Goal: Task Accomplishment & Management: Manage account settings

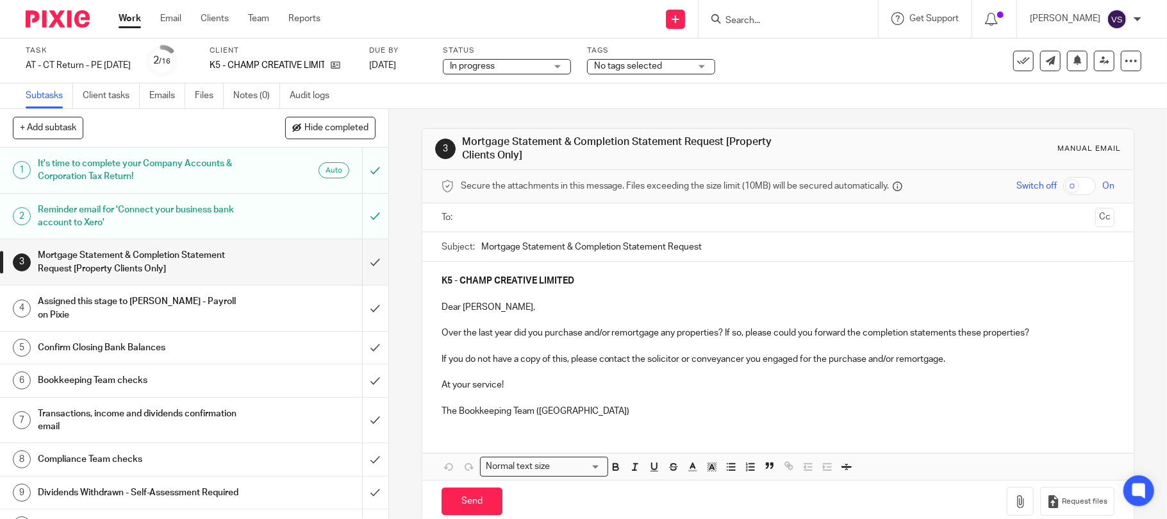
scroll to position [24, 0]
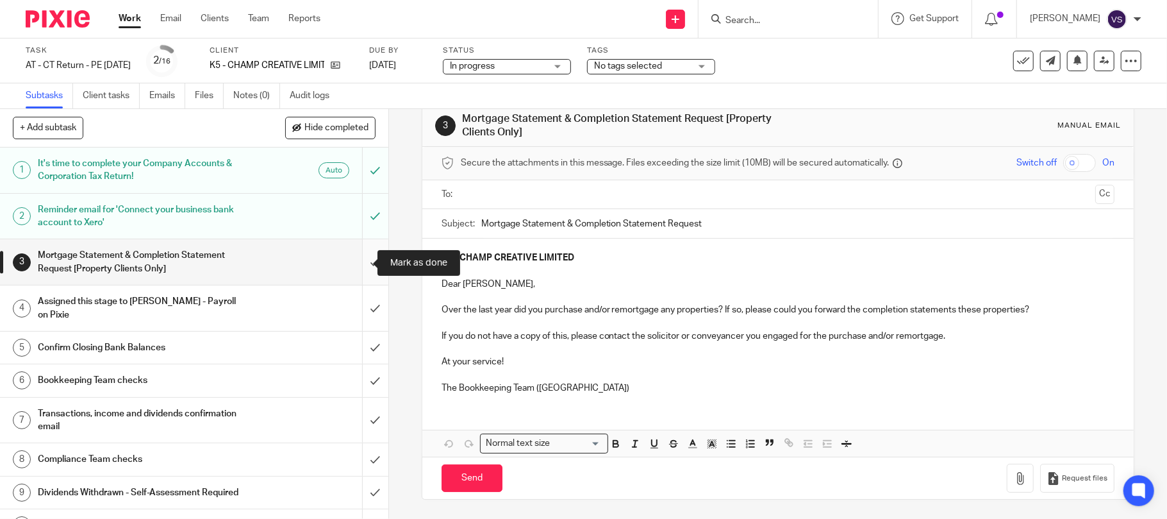
click at [355, 264] on input "submit" at bounding box center [194, 262] width 388 height 46
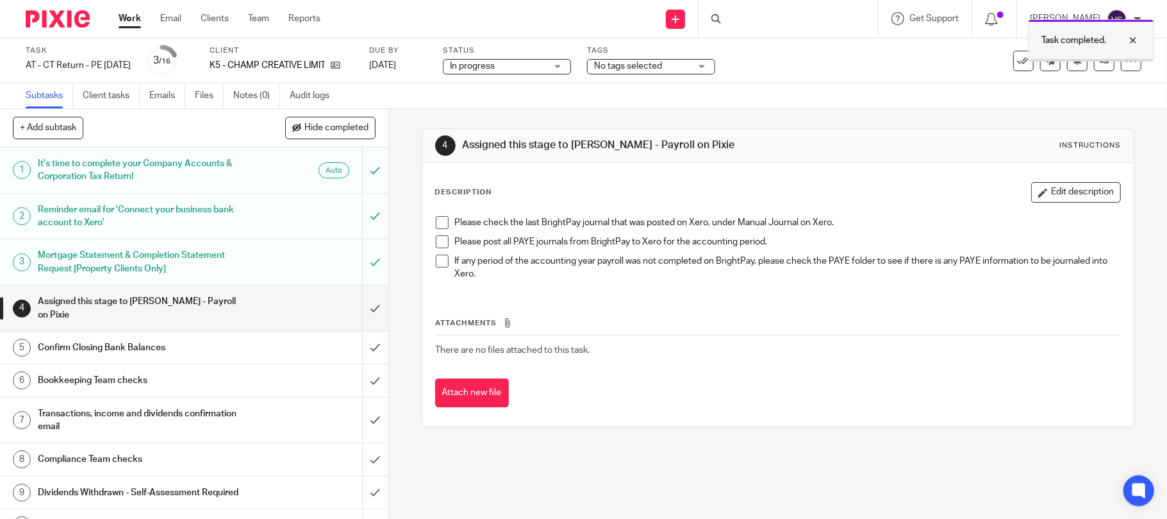
click at [1137, 42] on div at bounding box center [1124, 40] width 35 height 15
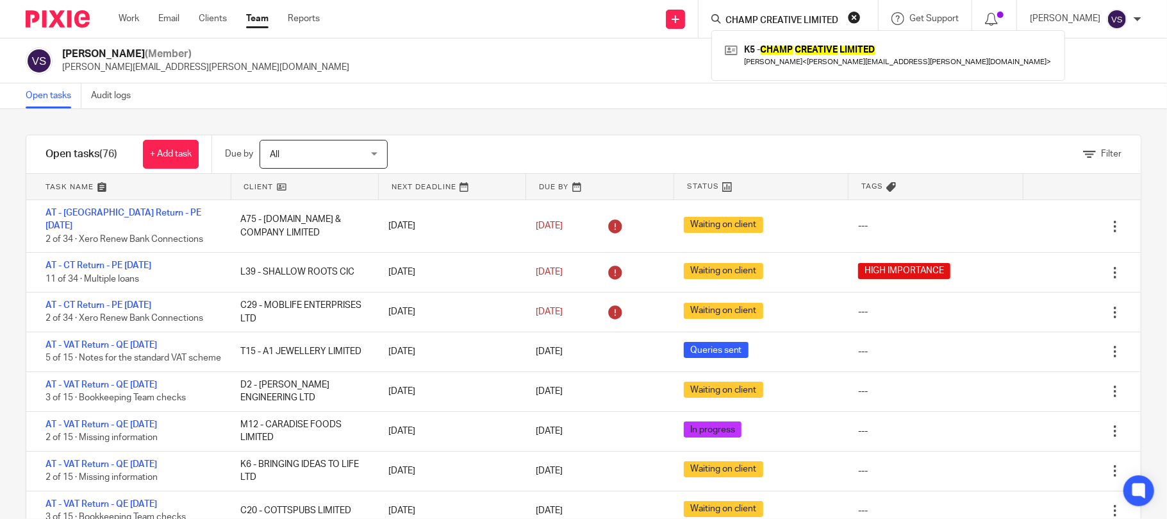
scroll to position [85, 0]
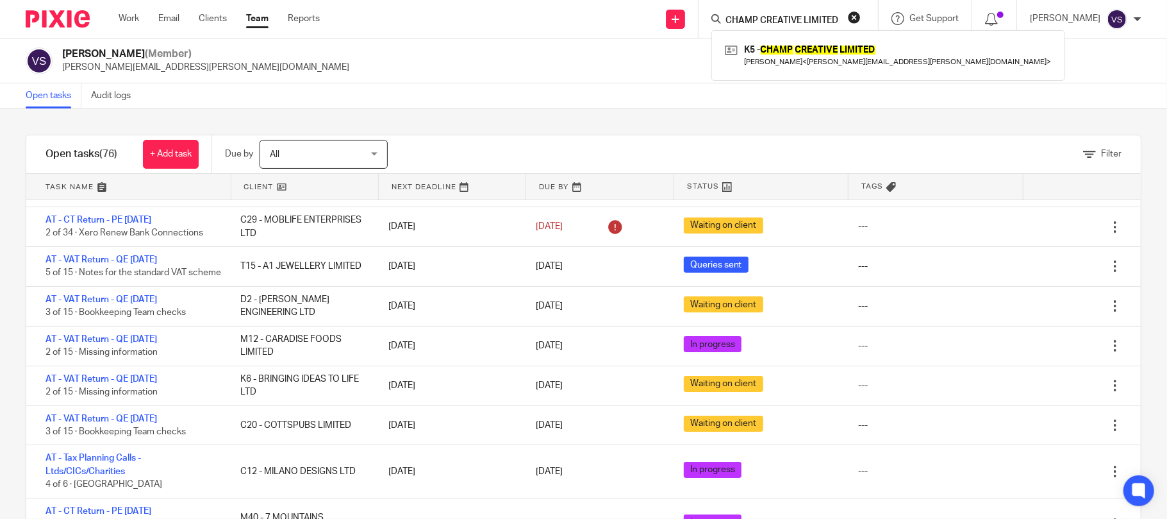
click at [858, 12] on button "reset" at bounding box center [854, 17] width 13 height 13
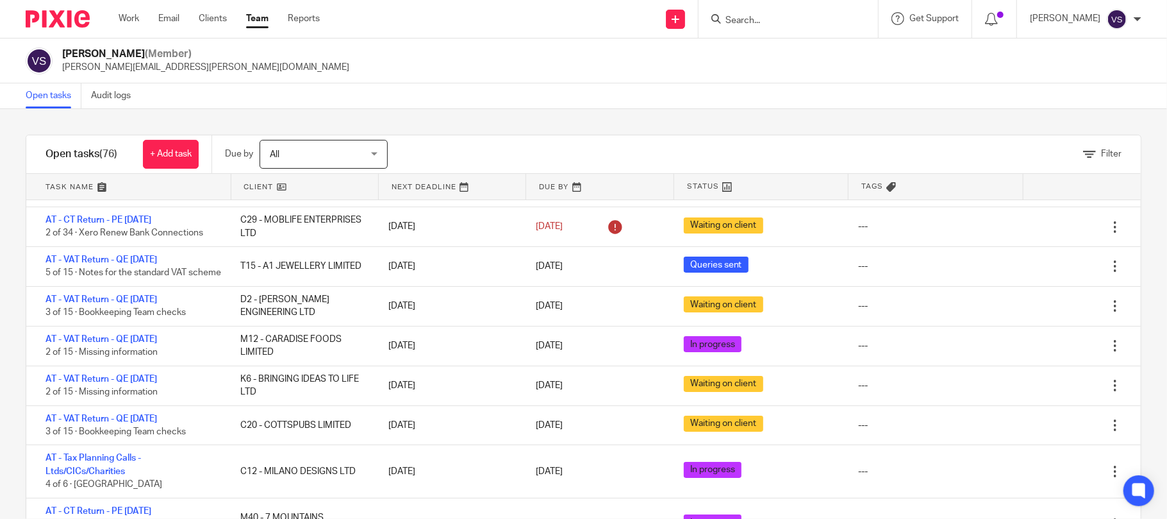
click at [780, 24] on input "Search" at bounding box center [781, 21] width 115 height 12
paste input "CRNN PROPERTIRES LTD"
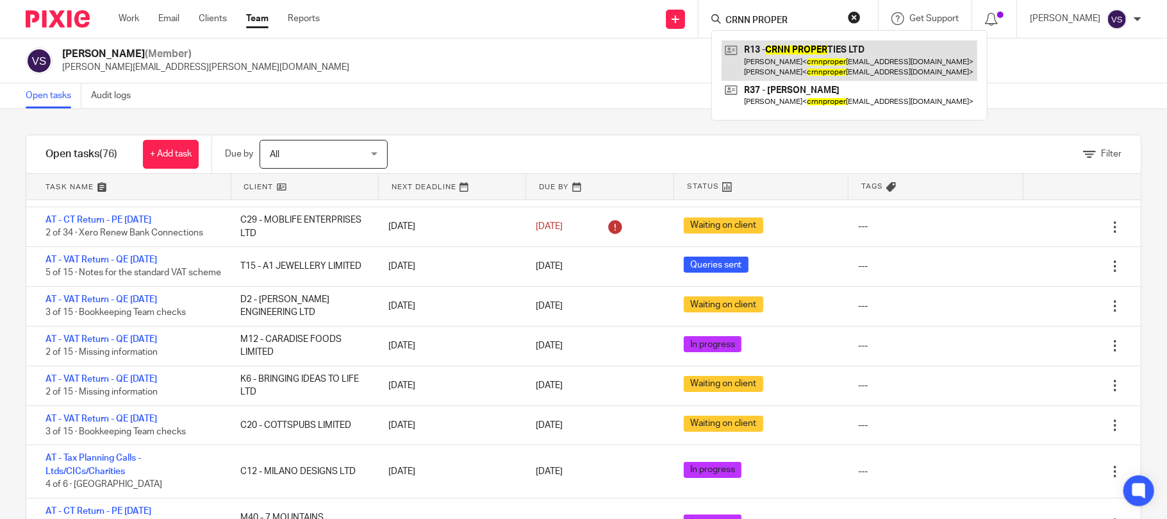
type input "CRNN PROPER"
click at [835, 54] on link at bounding box center [850, 60] width 256 height 40
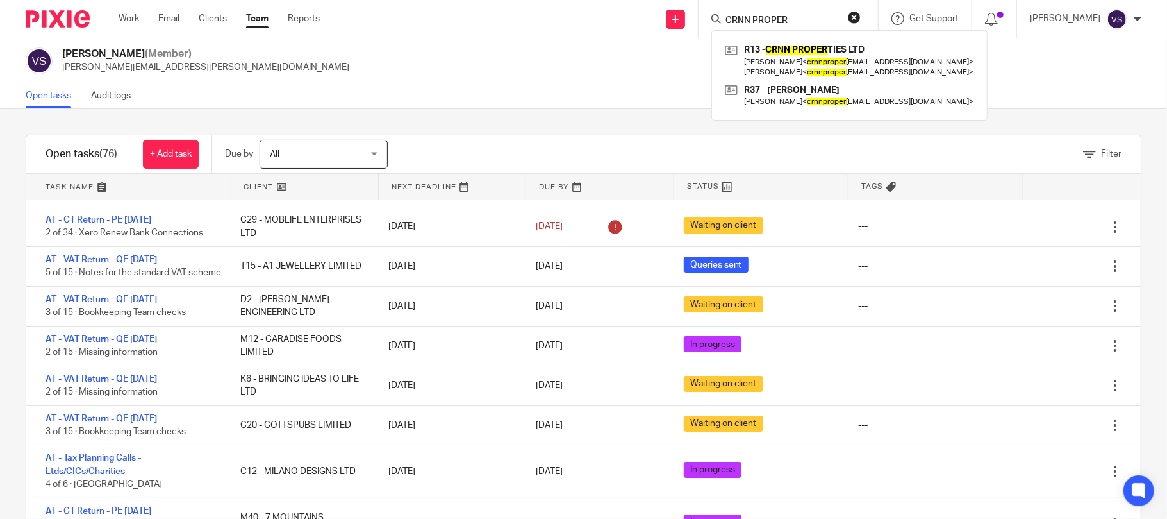
click at [856, 17] on button "reset" at bounding box center [854, 17] width 13 height 13
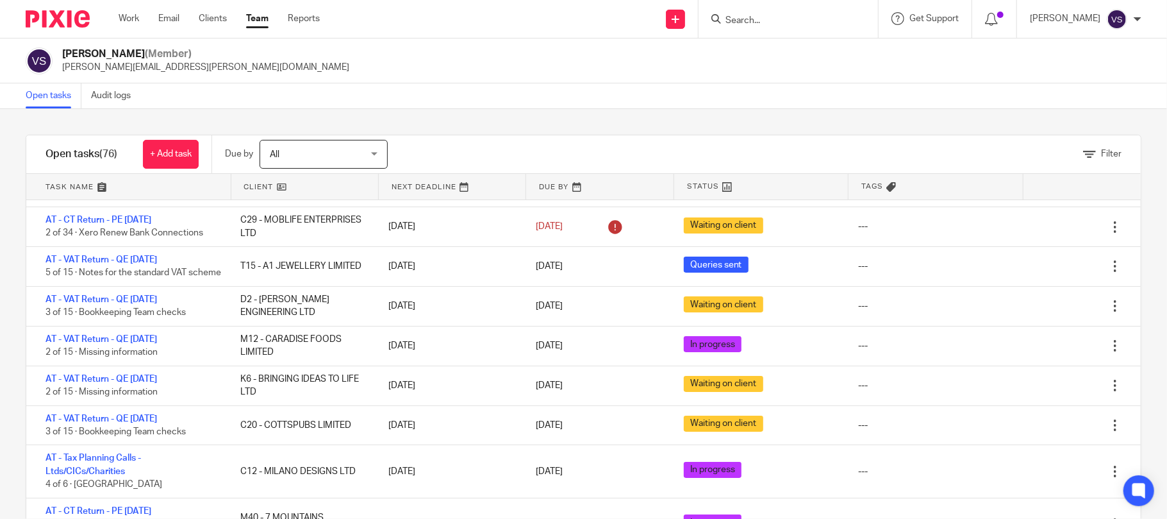
click at [739, 33] on div at bounding box center [789, 19] width 180 height 38
click at [757, 24] on input "Search" at bounding box center [781, 21] width 115 height 12
paste input "ERYN-DAVID LTD"
click at [806, 22] on input "ERYN-DAVID LTD" at bounding box center [781, 21] width 115 height 12
type input "ERYN"
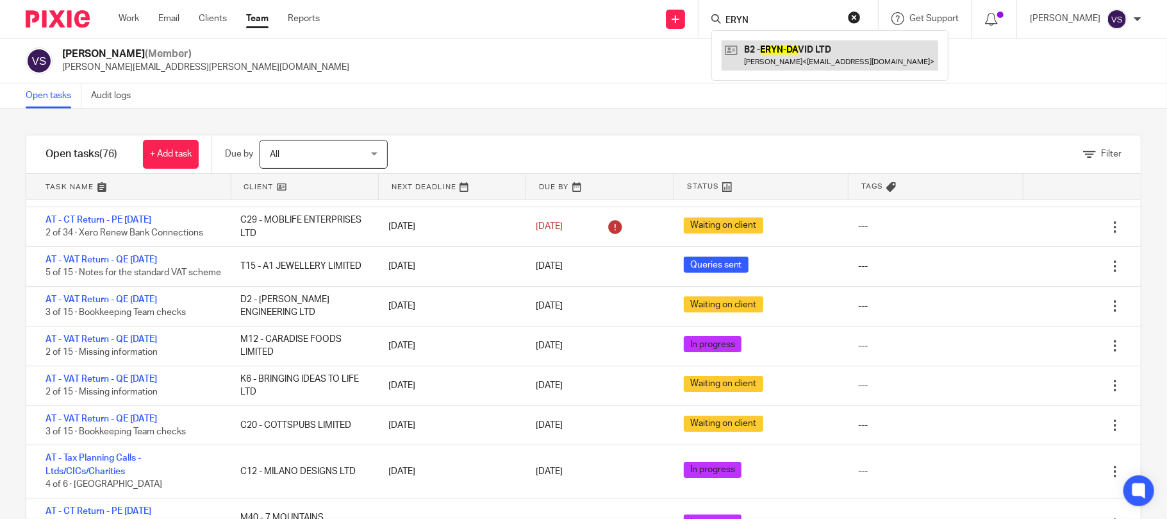
click at [805, 60] on link at bounding box center [830, 54] width 217 height 29
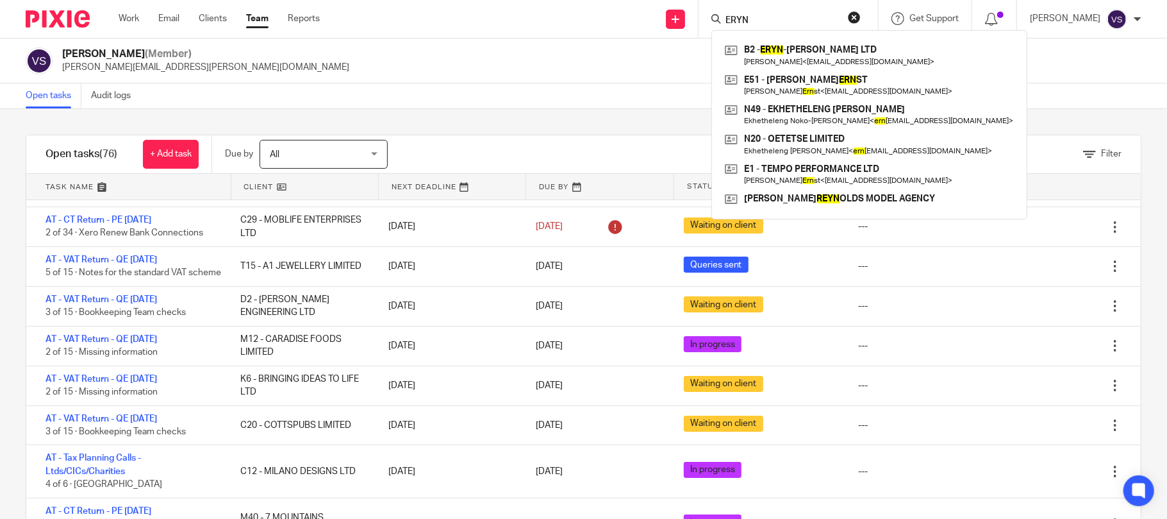
click at [786, 24] on input "ERYN" at bounding box center [781, 21] width 115 height 12
paste input "Search"
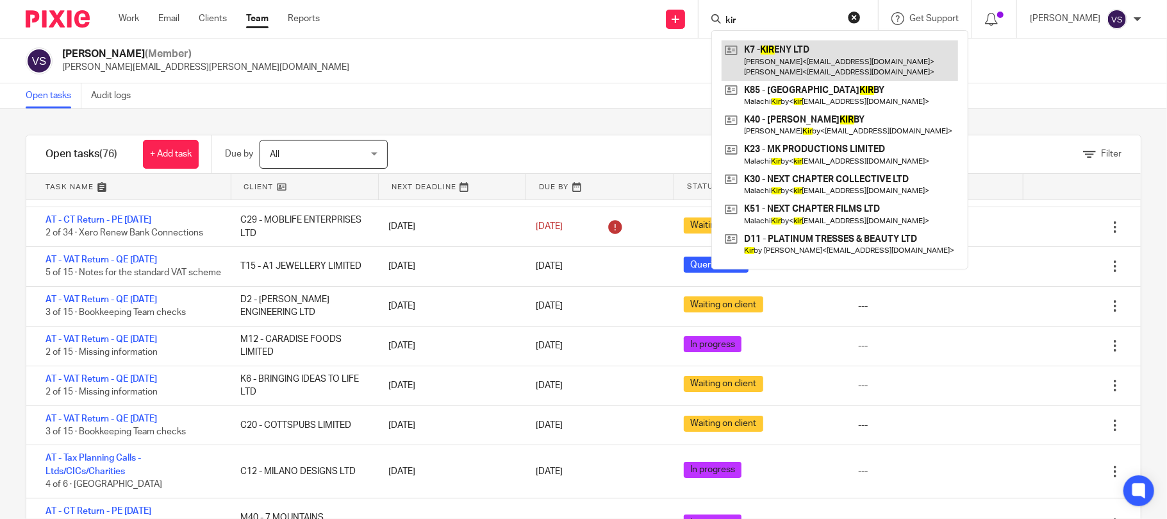
type input "kir"
click at [778, 60] on link at bounding box center [840, 60] width 237 height 40
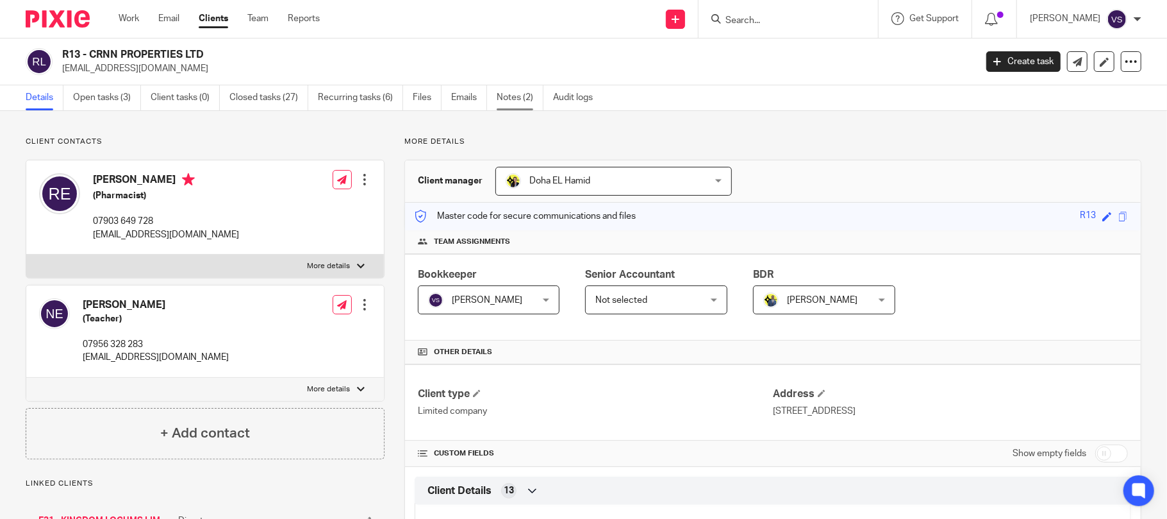
click at [516, 99] on link "Notes (2)" at bounding box center [520, 97] width 47 height 25
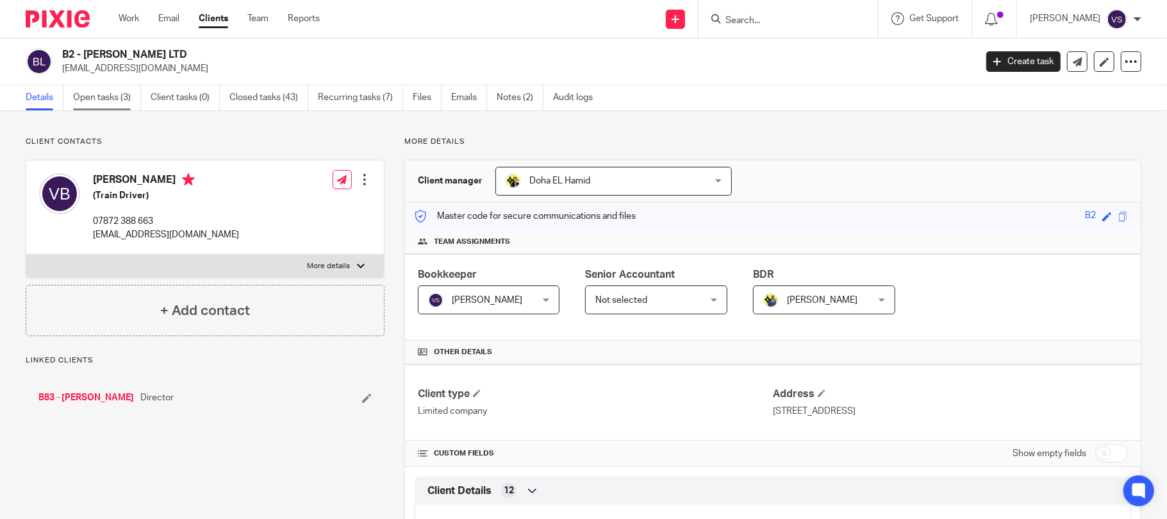
click at [109, 101] on link "Open tasks (3)" at bounding box center [107, 97] width 68 height 25
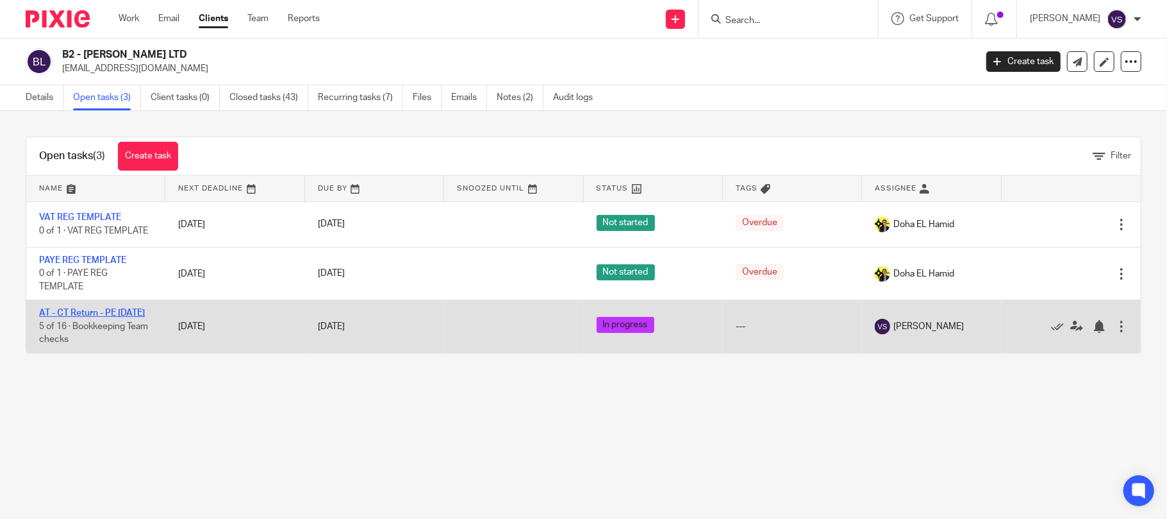
click at [103, 314] on link "AT - CT Return - PE [DATE]" at bounding box center [92, 312] width 106 height 9
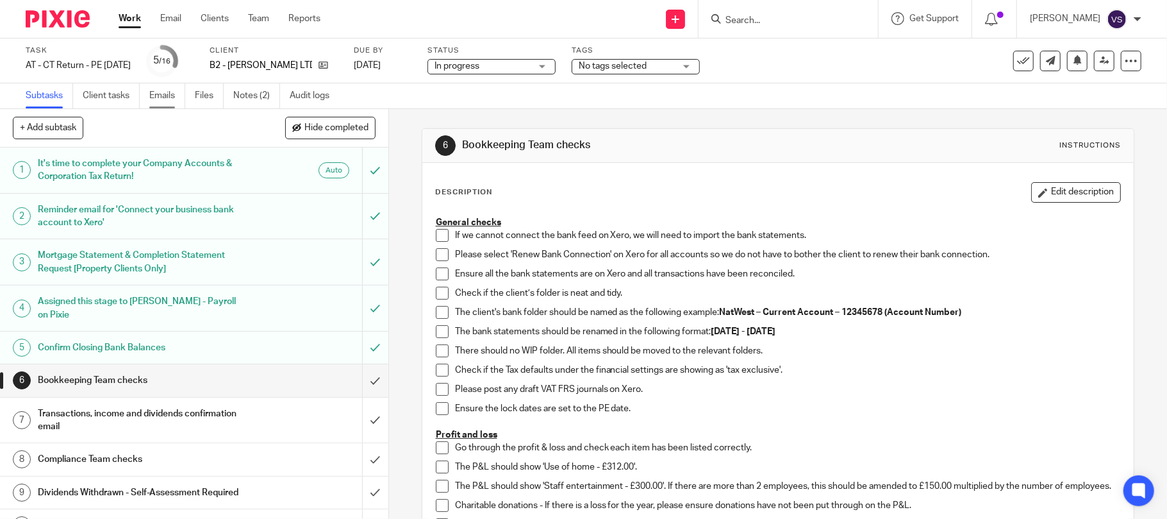
click at [155, 95] on link "Emails" at bounding box center [167, 95] width 36 height 25
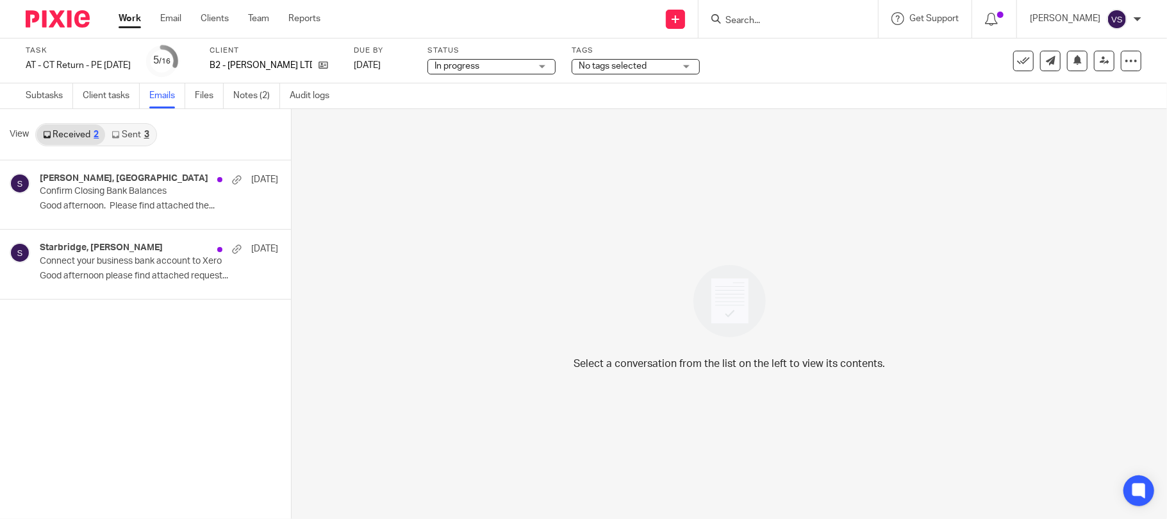
click at [132, 138] on link "Sent 3" at bounding box center [130, 134] width 50 height 21
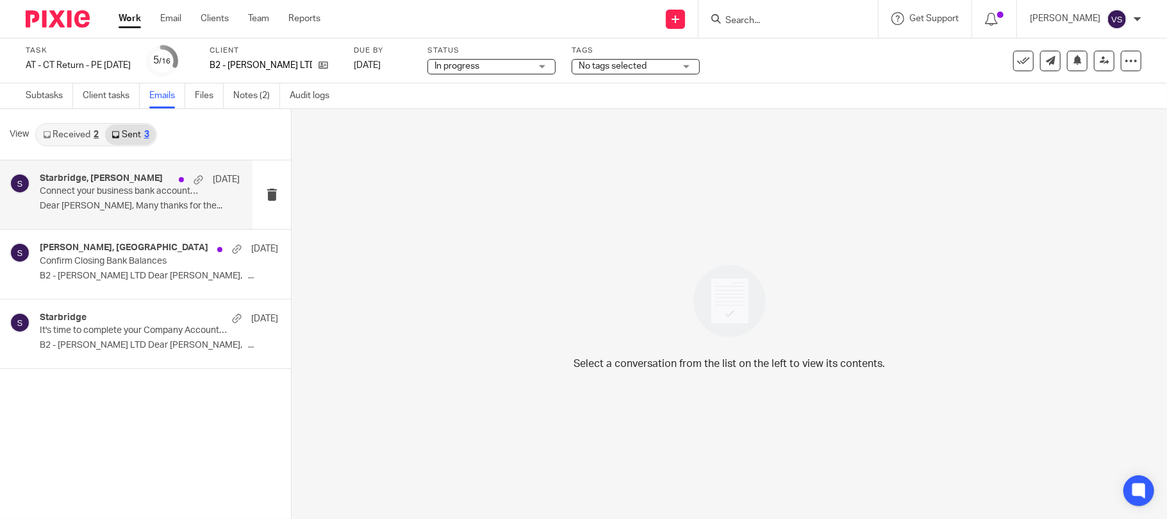
click at [139, 203] on p "Dear [PERSON_NAME], Many thanks for the..." at bounding box center [140, 206] width 200 height 11
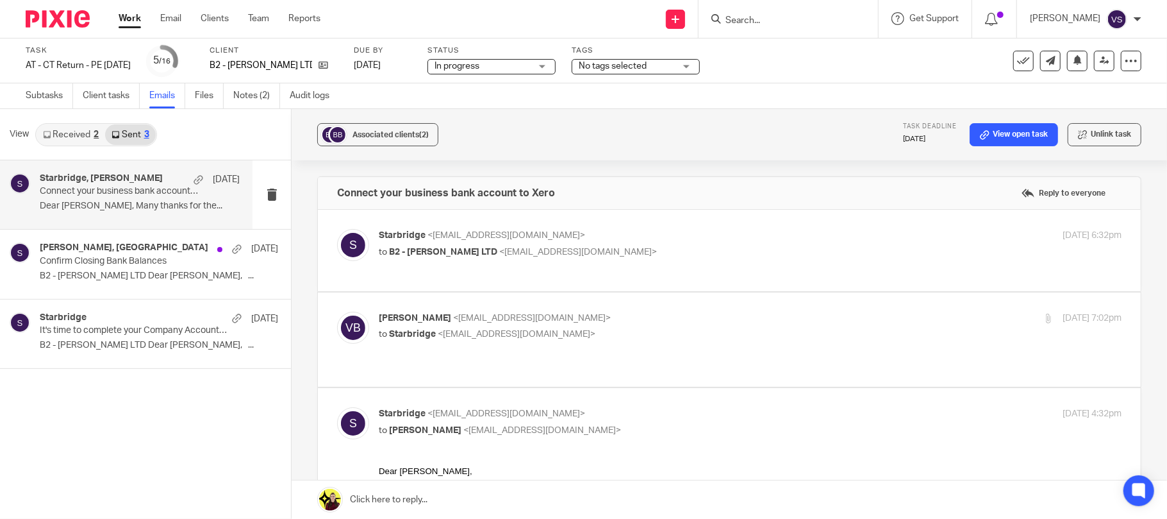
click at [568, 246] on p "to B2 - [PERSON_NAME] LTD <[EMAIL_ADDRESS][DOMAIN_NAME]>" at bounding box center [627, 252] width 496 height 13
checkbox input "true"
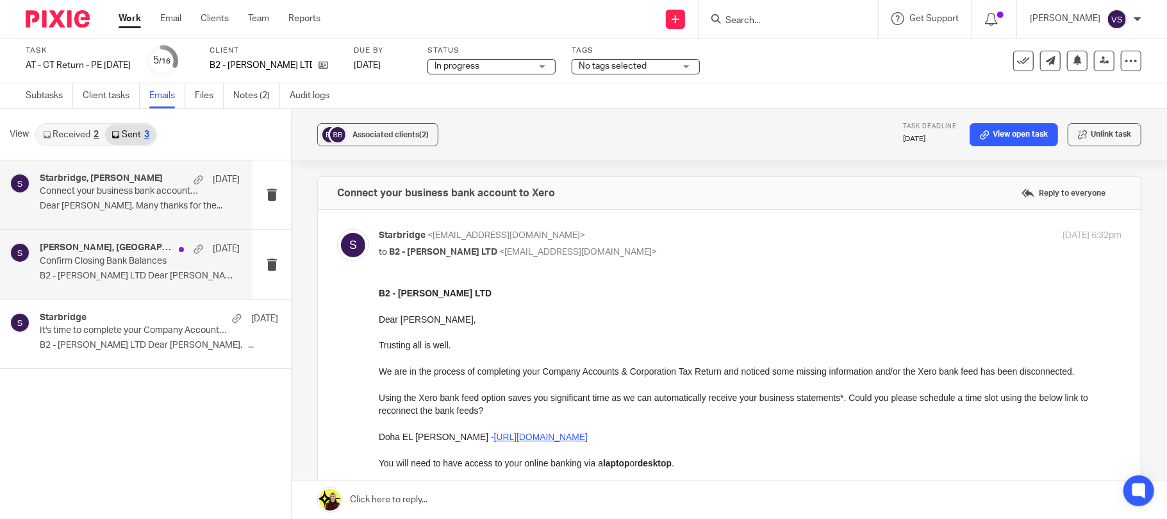
click at [160, 277] on p "B2 - ERYN-DAVID LTD Dear Vincent, ..." at bounding box center [140, 276] width 200 height 11
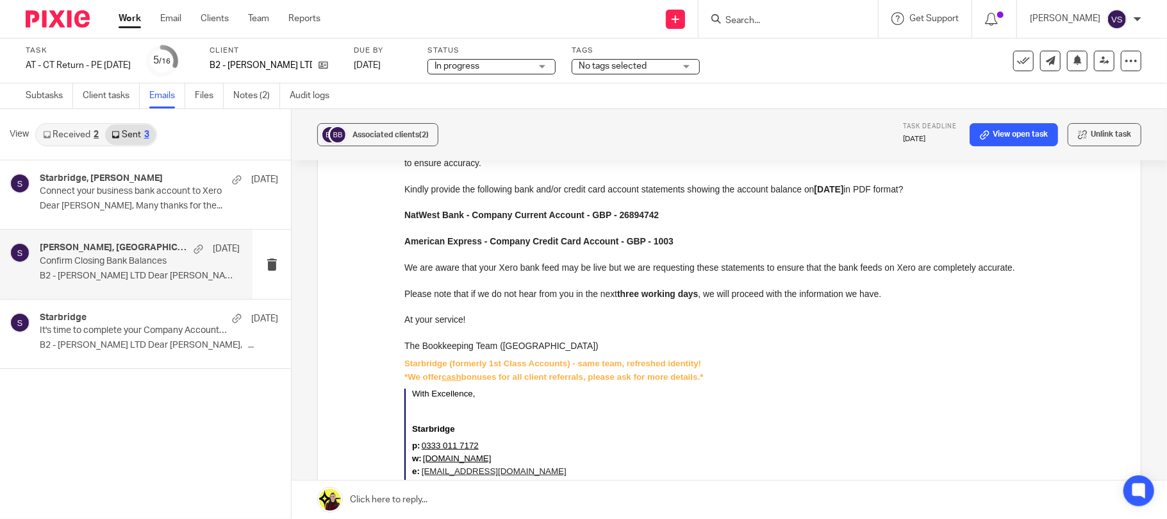
scroll to position [342, 0]
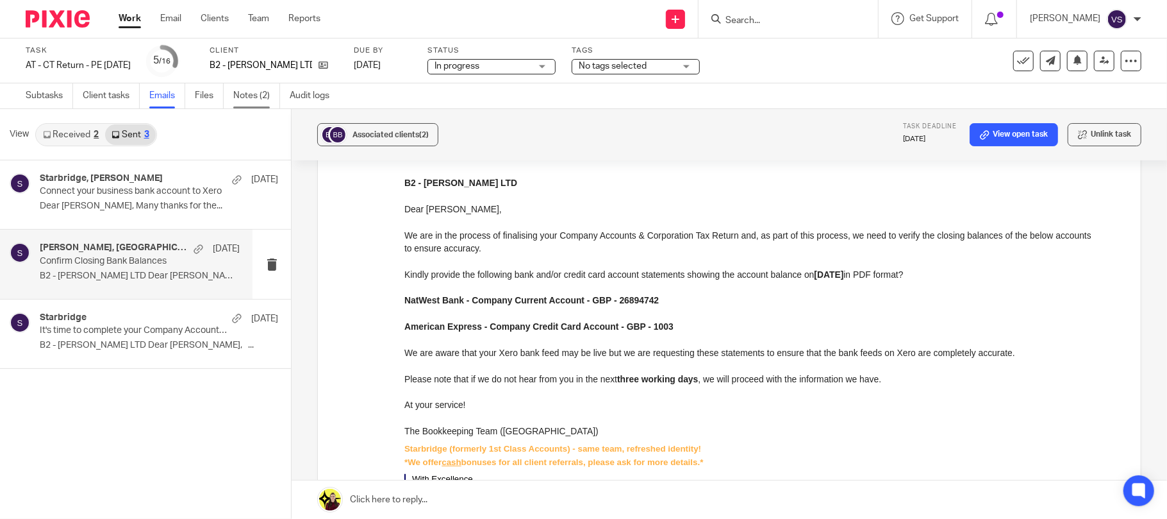
click at [255, 100] on link "Notes (2)" at bounding box center [256, 95] width 47 height 25
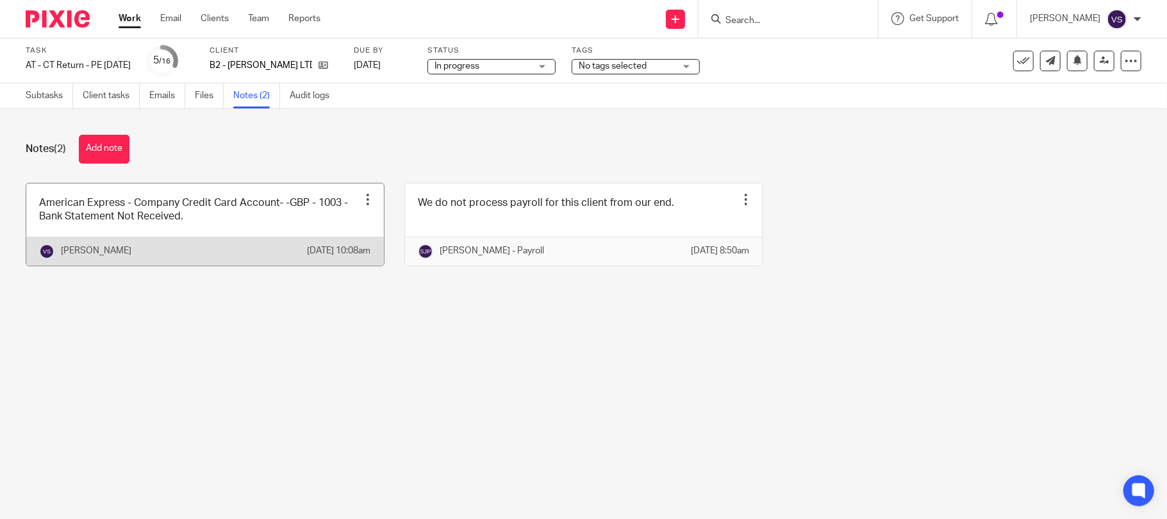
click at [362, 203] on div at bounding box center [368, 199] width 13 height 13
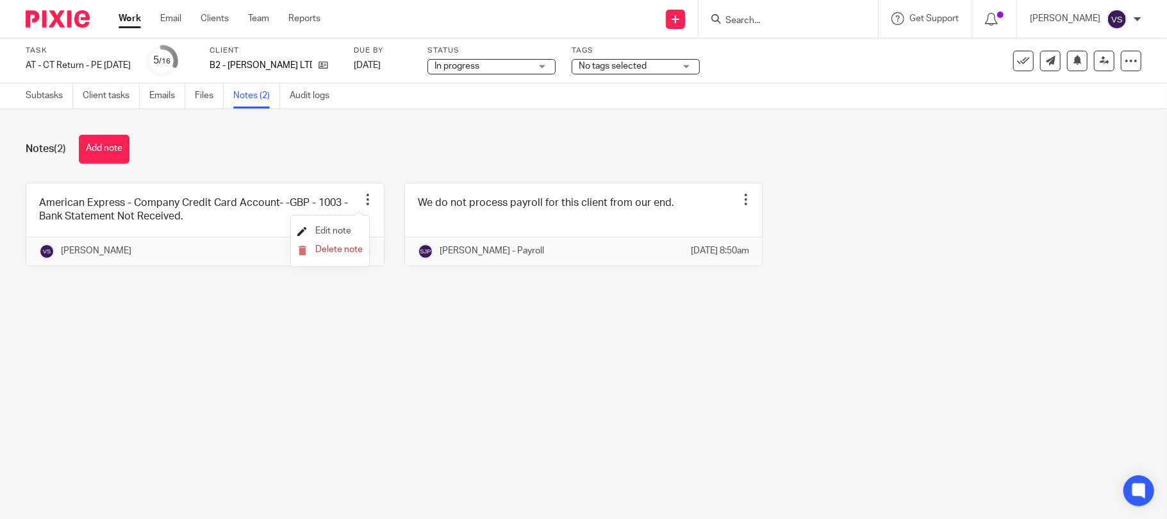
click at [331, 231] on span "Edit note" at bounding box center [333, 230] width 36 height 9
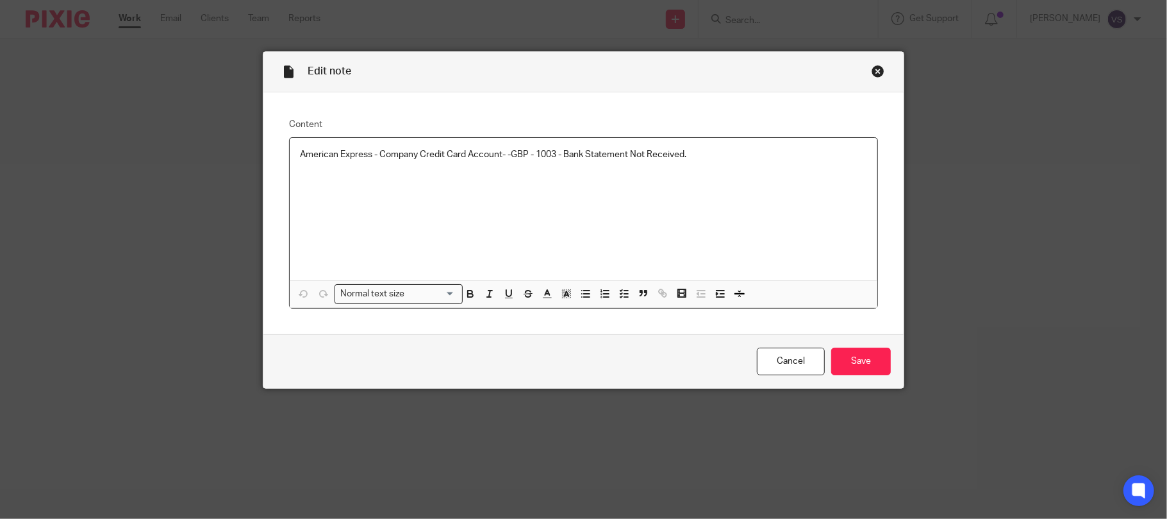
click at [698, 154] on p "American Express - Company Credit Card Account- -GBP - 1003 - Bank Statement No…" at bounding box center [584, 154] width 568 height 13
click at [863, 367] on input "Save" at bounding box center [861, 361] width 60 height 28
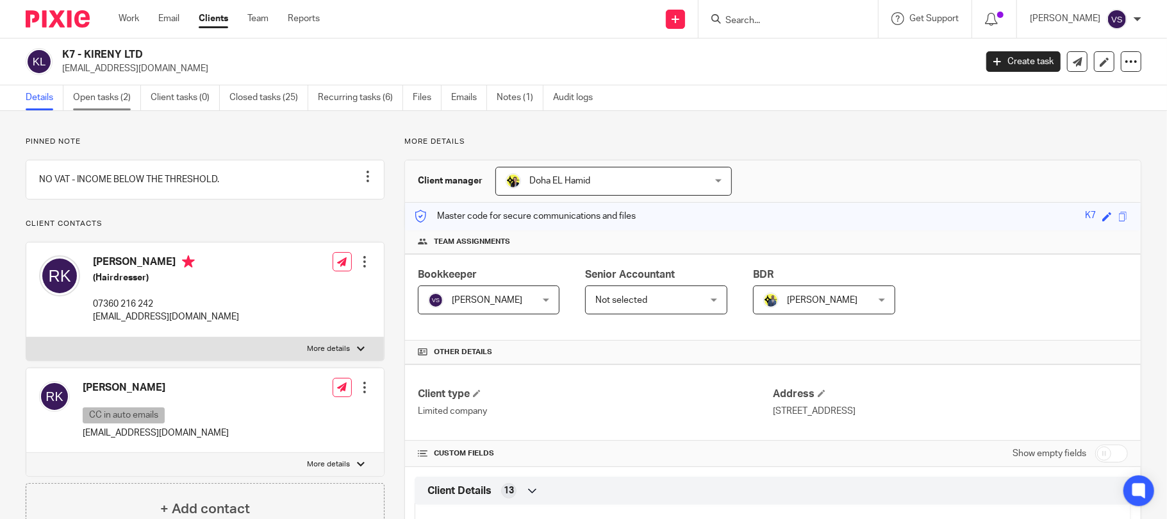
drag, startPoint x: 114, startPoint y: 103, endPoint x: 122, endPoint y: 109, distance: 10.0
click at [116, 103] on link "Open tasks (2)" at bounding box center [107, 97] width 68 height 25
